Goal: Information Seeking & Learning: Learn about a topic

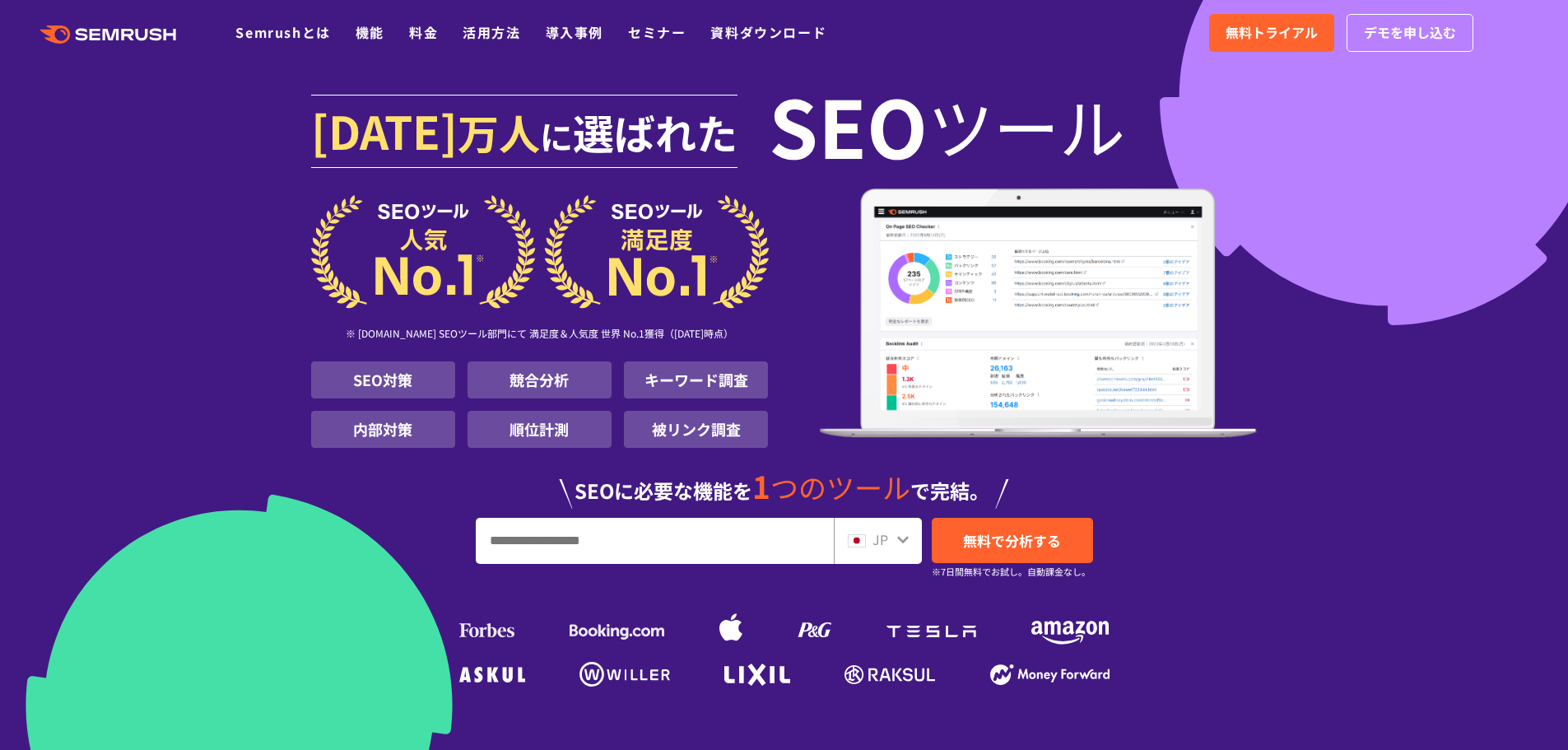
click at [693, 534] on input "URL、キーワードを入力してください" at bounding box center [655, 541] width 356 height 44
paste input "**********"
type input "**********"
click at [995, 548] on span "無料で分析する" at bounding box center [1012, 540] width 98 height 20
